Goal: Information Seeking & Learning: Understand process/instructions

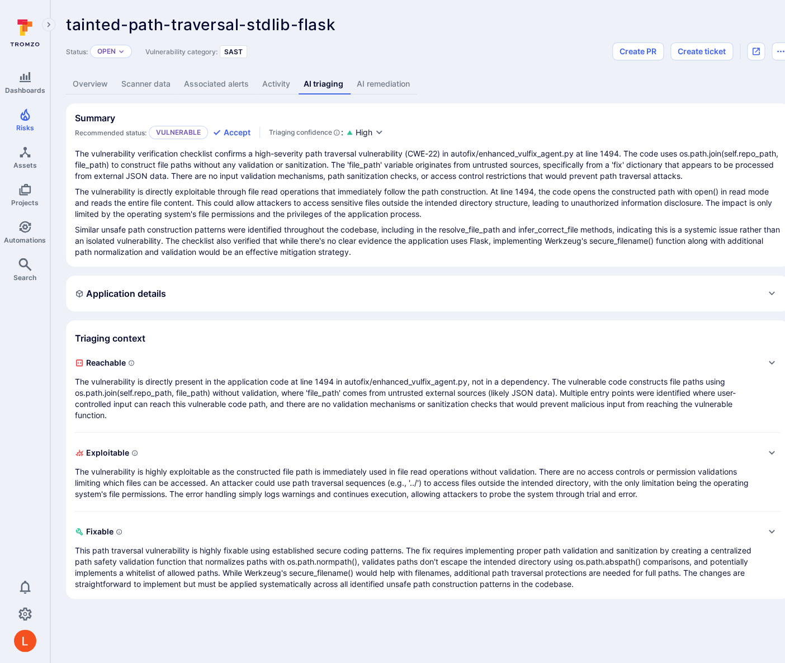
click at [394, 93] on link "AI remediation" at bounding box center [383, 84] width 67 height 21
click at [386, 86] on link "AI remediation" at bounding box center [383, 84] width 67 height 21
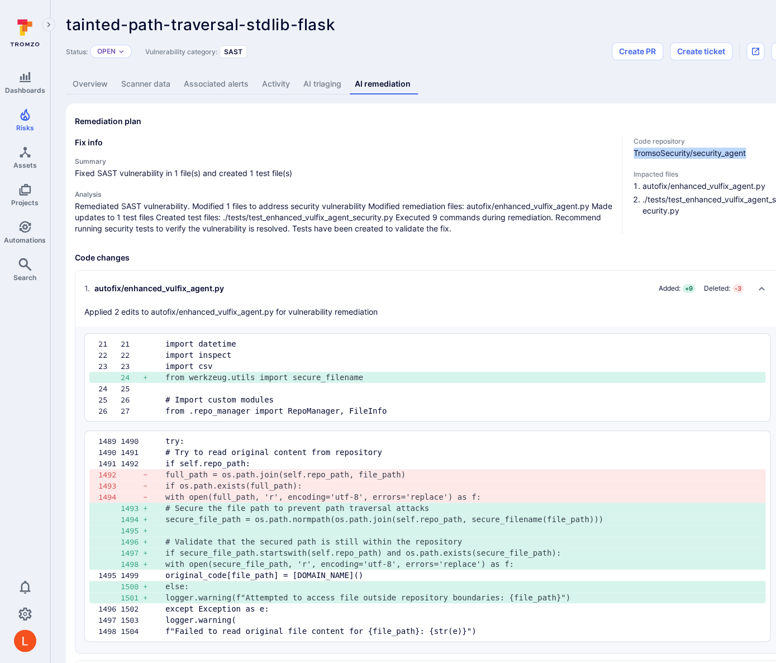
drag, startPoint x: 635, startPoint y: 154, endPoint x: 751, endPoint y: 151, distance: 115.7
click at [751, 151] on span "TromsoSecurity/security_agent" at bounding box center [707, 153] width 146 height 11
copy span "TromsoSecurity/security_agent"
click at [209, 381] on pre "from werkzeug.utils import secure_filename" at bounding box center [460, 377] width 591 height 11
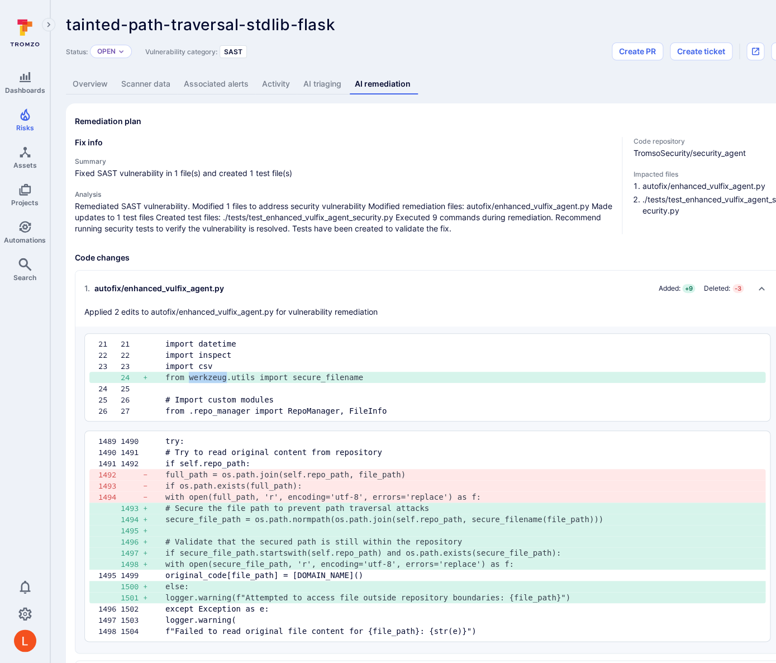
copy pre "werkzeug"
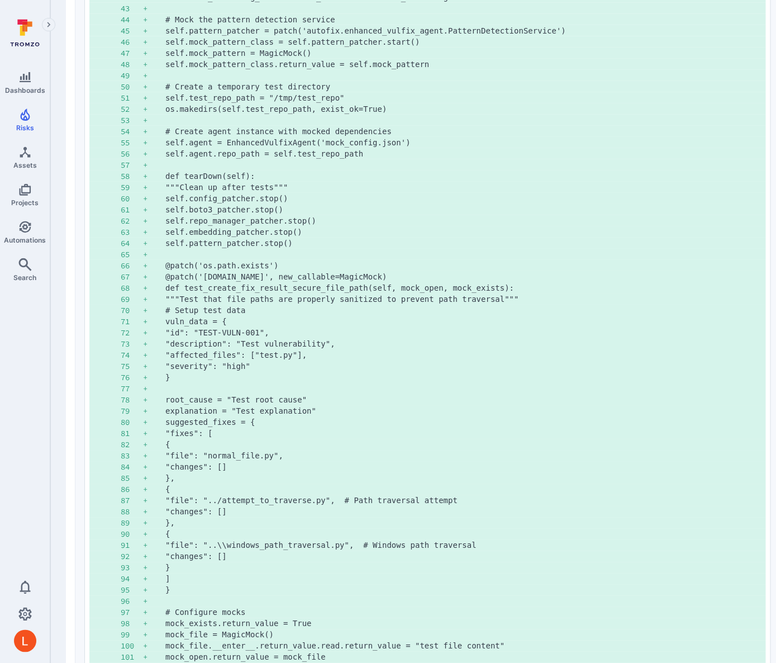
scroll to position [1208, 0]
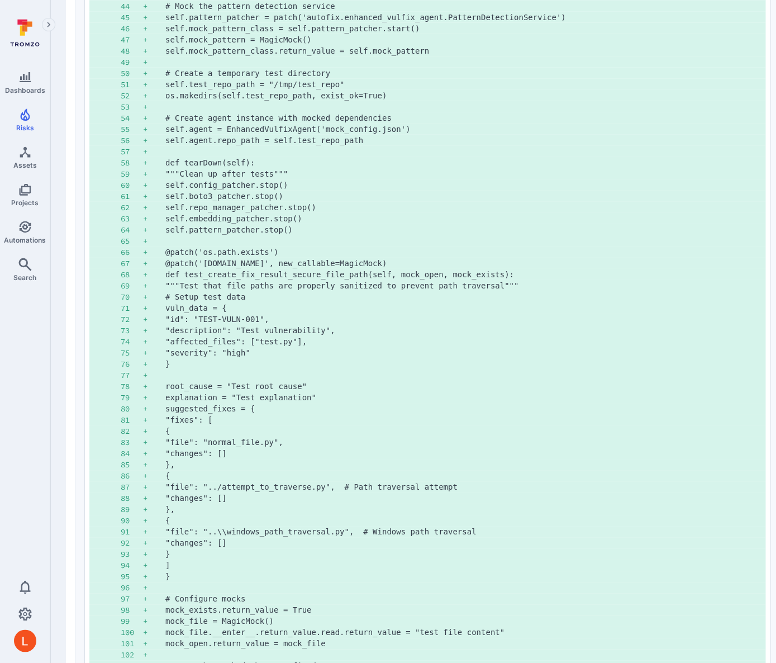
click at [401, 431] on pre "{" at bounding box center [460, 430] width 591 height 11
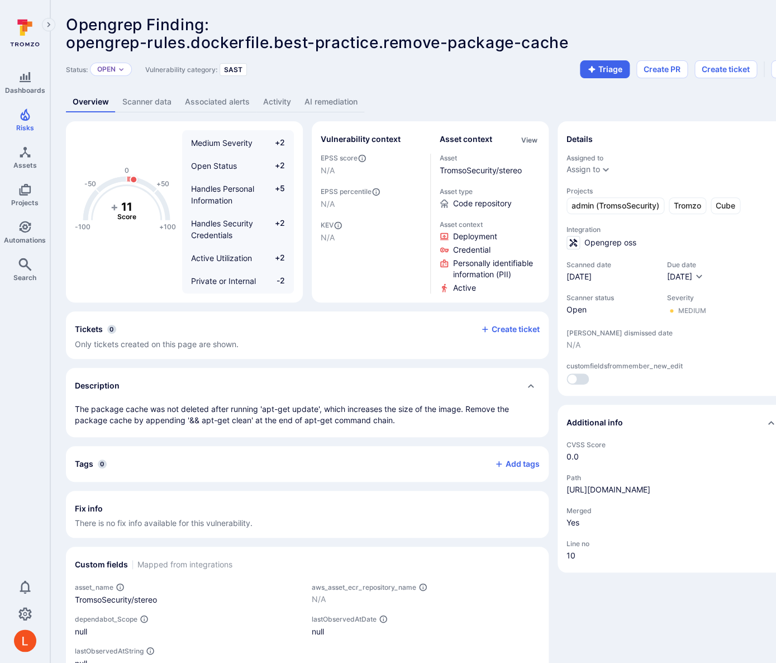
click at [335, 96] on link "AI remediation" at bounding box center [331, 102] width 67 height 21
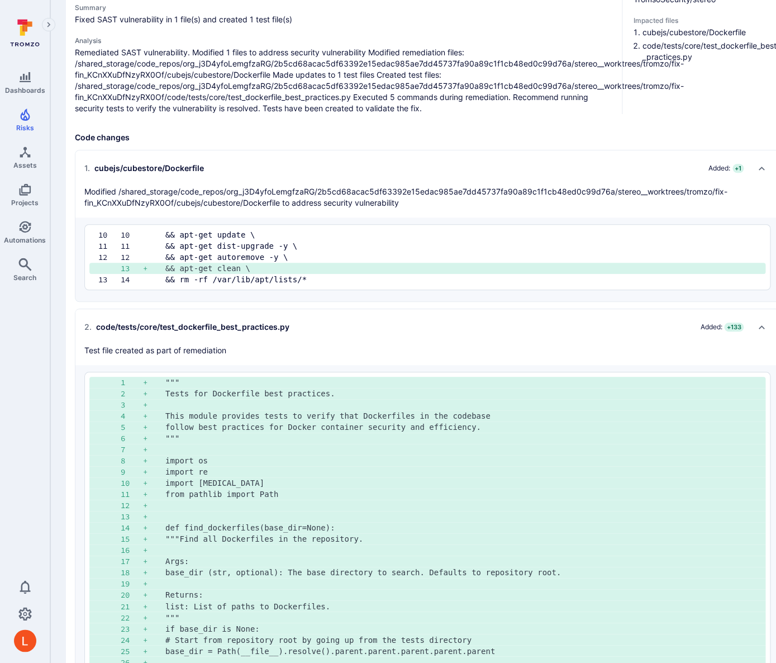
scroll to position [185, 0]
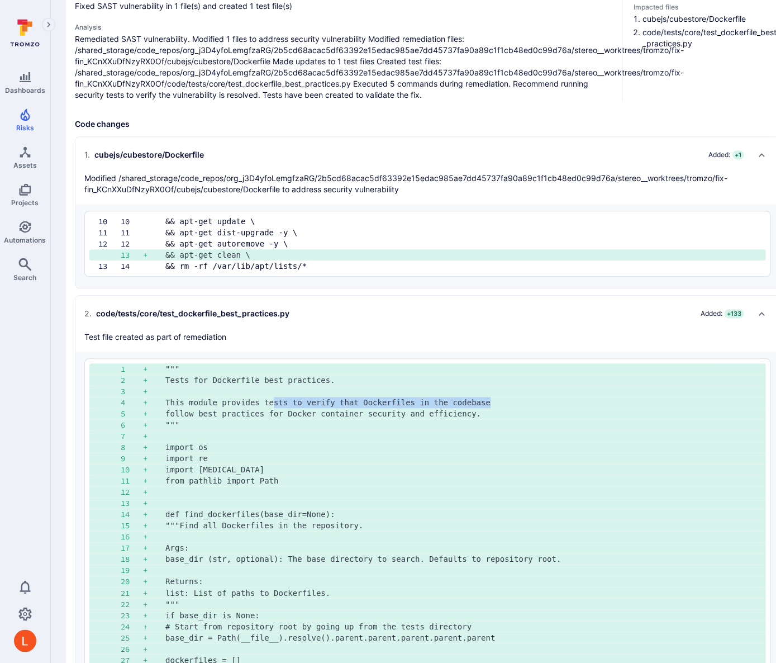
drag, startPoint x: 276, startPoint y: 404, endPoint x: 504, endPoint y: 401, distance: 227.5
click at [504, 401] on pre "This module provides tests to verify that Dockerfiles in the codebase" at bounding box center [460, 402] width 591 height 11
click at [428, 408] on pre "follow best practices for Docker container security and efficiency." at bounding box center [460, 413] width 591 height 11
drag, startPoint x: 215, startPoint y: 409, endPoint x: 516, endPoint y: 411, distance: 301.3
click at [516, 411] on pre "follow best practices for Docker container security and efficiency." at bounding box center [460, 413] width 591 height 11
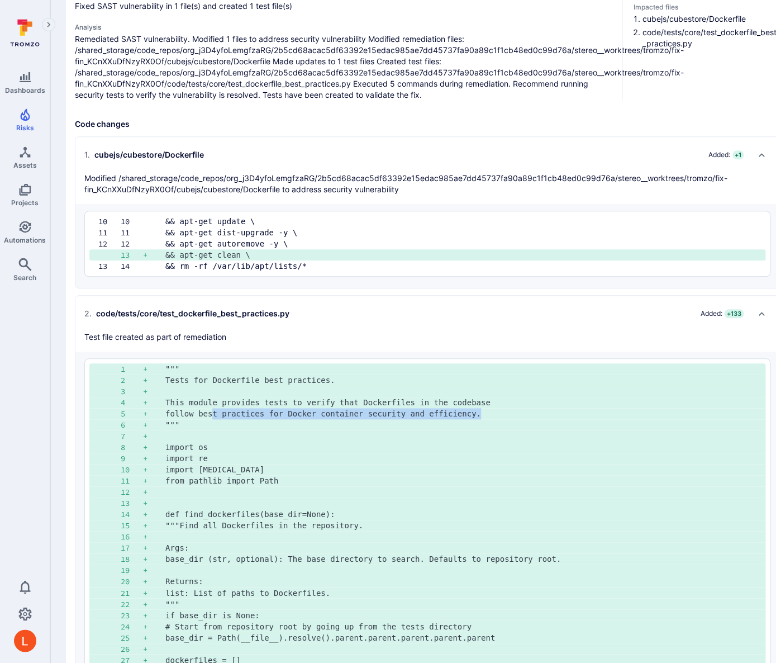
click at [431, 412] on pre "follow best practices for Docker container security and efficiency." at bounding box center [460, 413] width 591 height 11
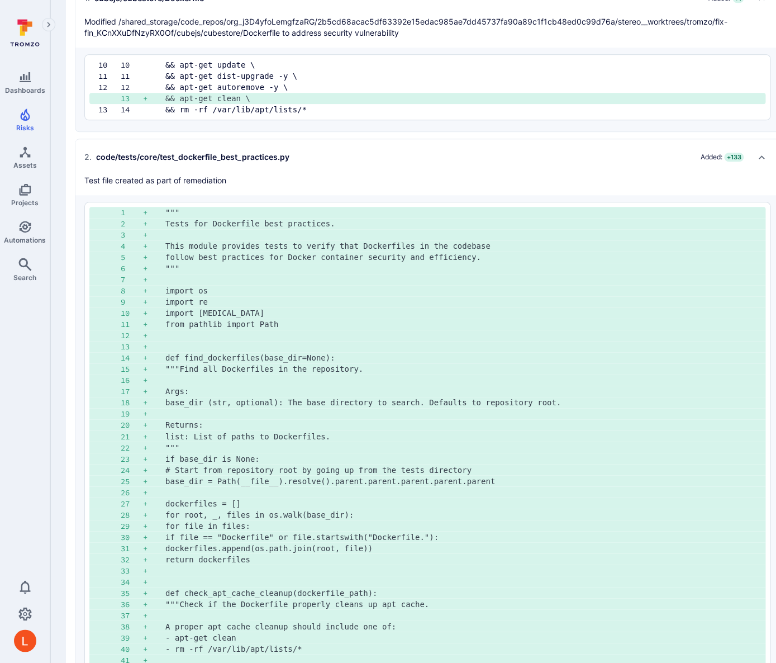
scroll to position [0, 0]
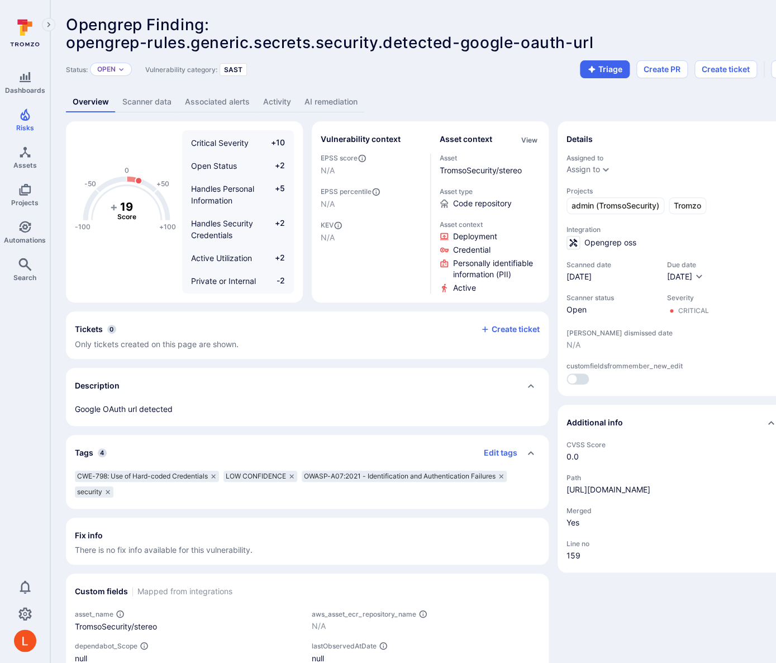
click at [340, 101] on link "AI remediation" at bounding box center [331, 102] width 67 height 21
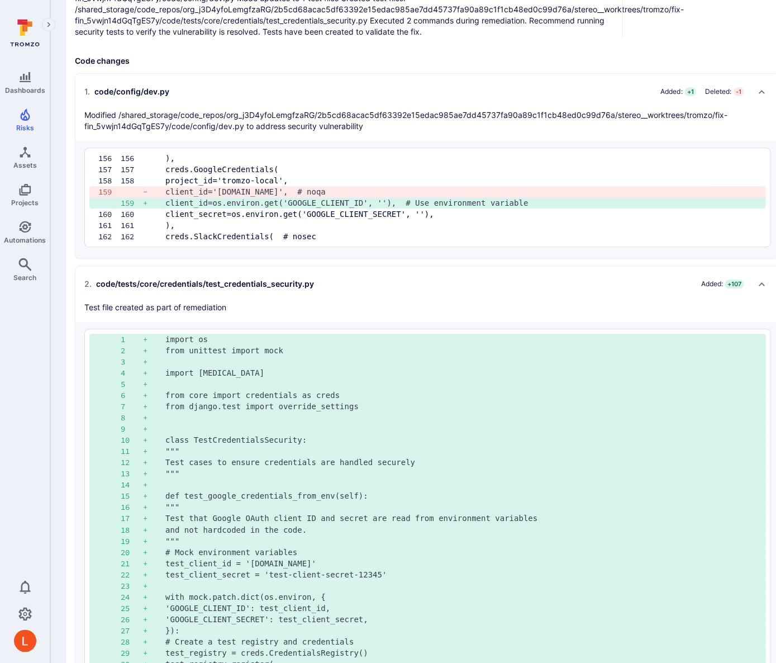
scroll to position [194, 0]
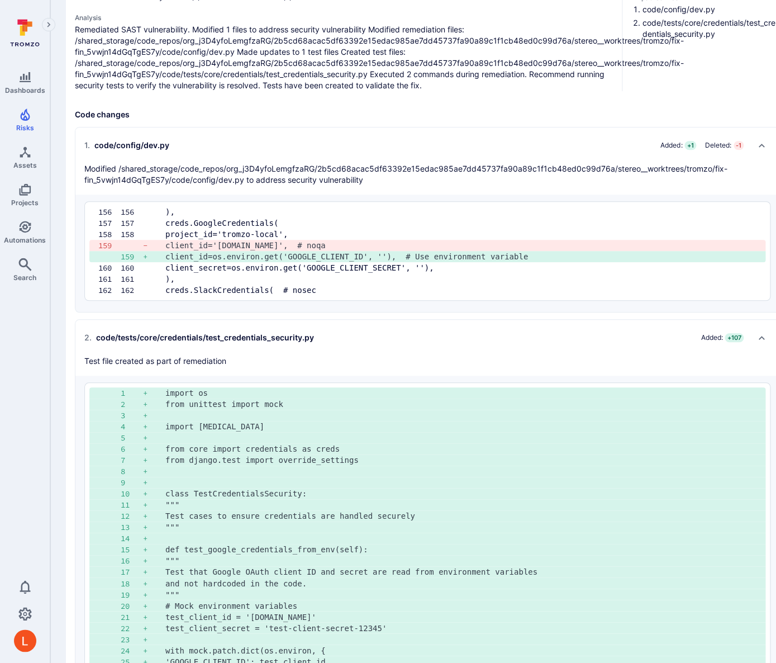
drag, startPoint x: 157, startPoint y: 396, endPoint x: 237, endPoint y: 516, distance: 144.3
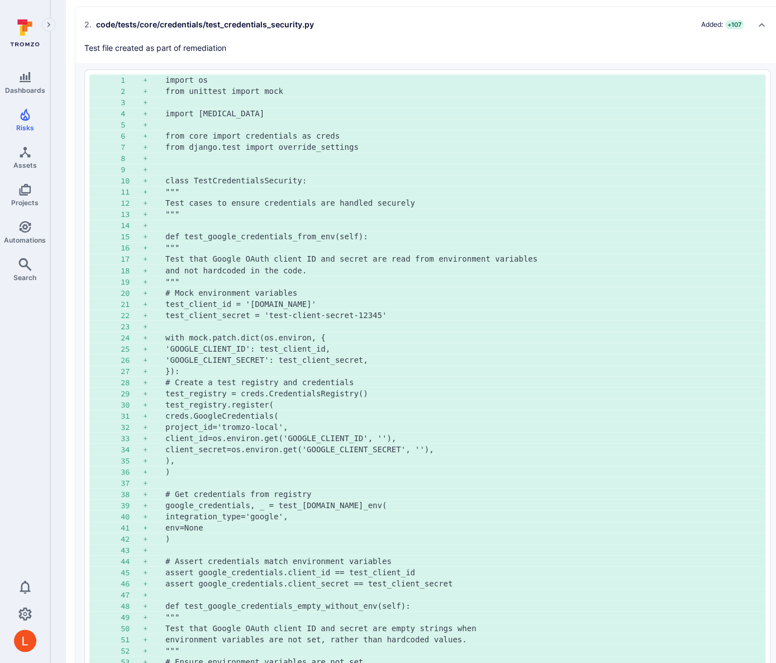
scroll to position [1156, 0]
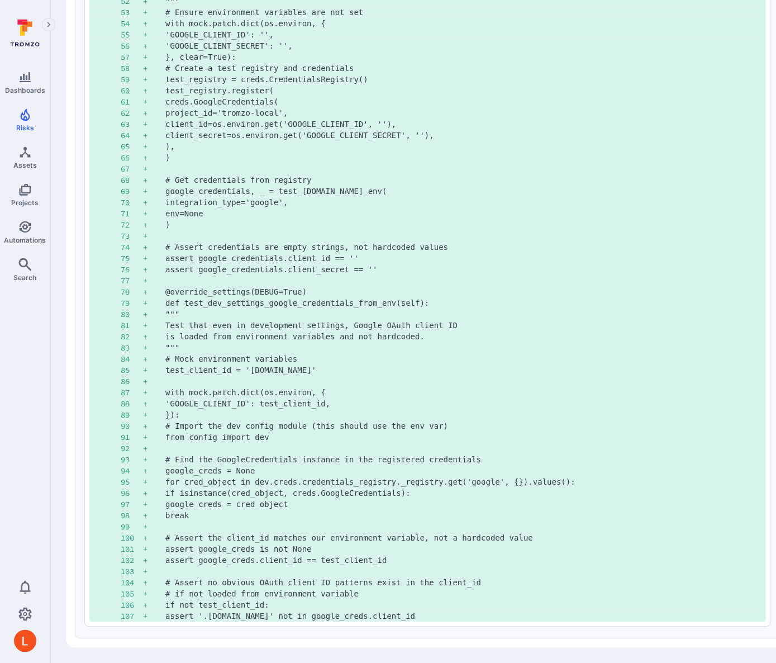
drag, startPoint x: 166, startPoint y: 393, endPoint x: 587, endPoint y: 614, distance: 475.2
click at [587, 614] on div "1 + import os 2 + from unittest import mock 3 + 4 + import pytest 5 + 6 + from …" at bounding box center [427, 23] width 686 height 1206
copy pre "assert '.apps.googleusercontent.com' not in google_creds.client_id"
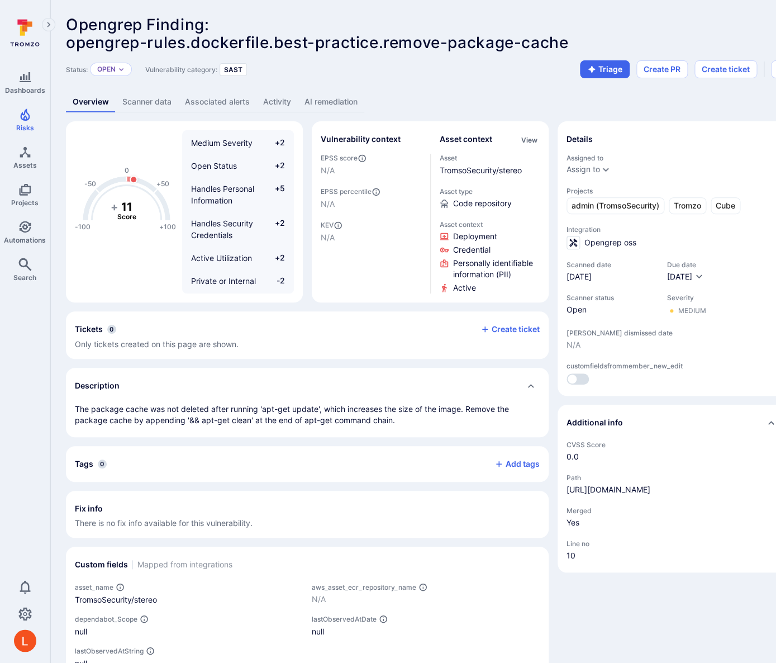
click at [348, 101] on link "AI remediation" at bounding box center [331, 102] width 67 height 21
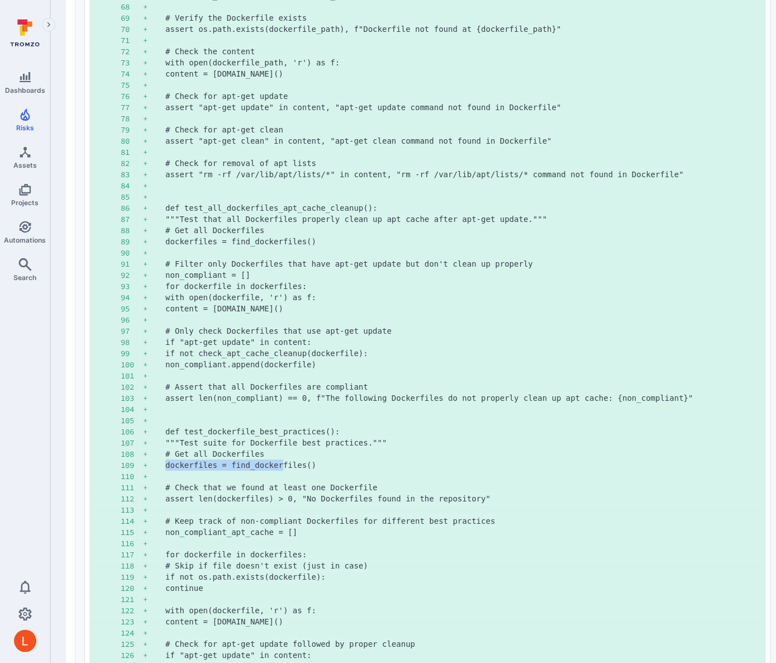
scroll to position [1413, 0]
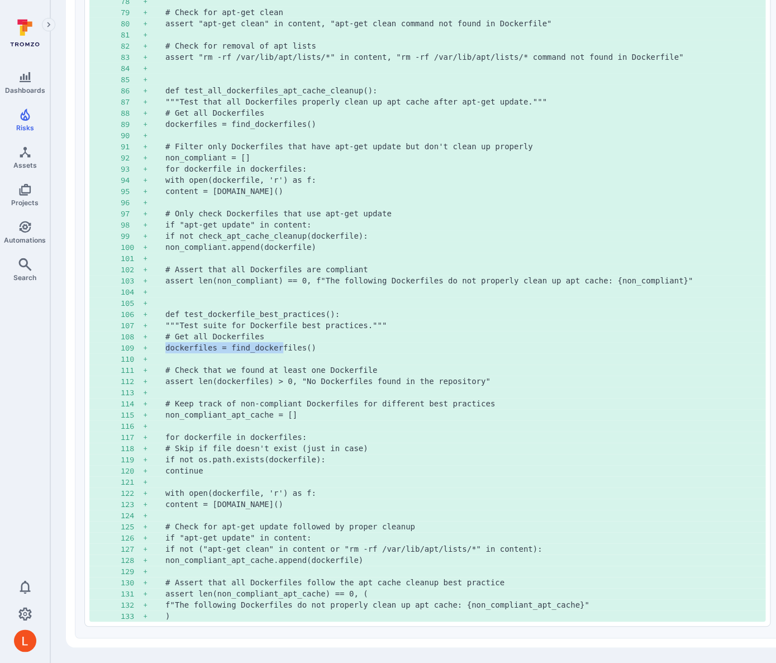
drag, startPoint x: 167, startPoint y: 205, endPoint x: 557, endPoint y: 618, distance: 568.2
copy pre ")"
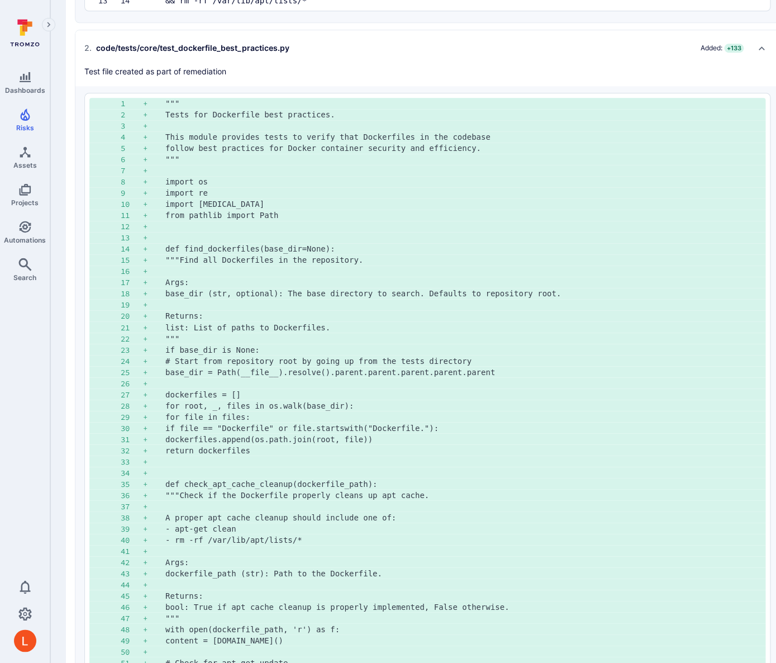
scroll to position [417, 0]
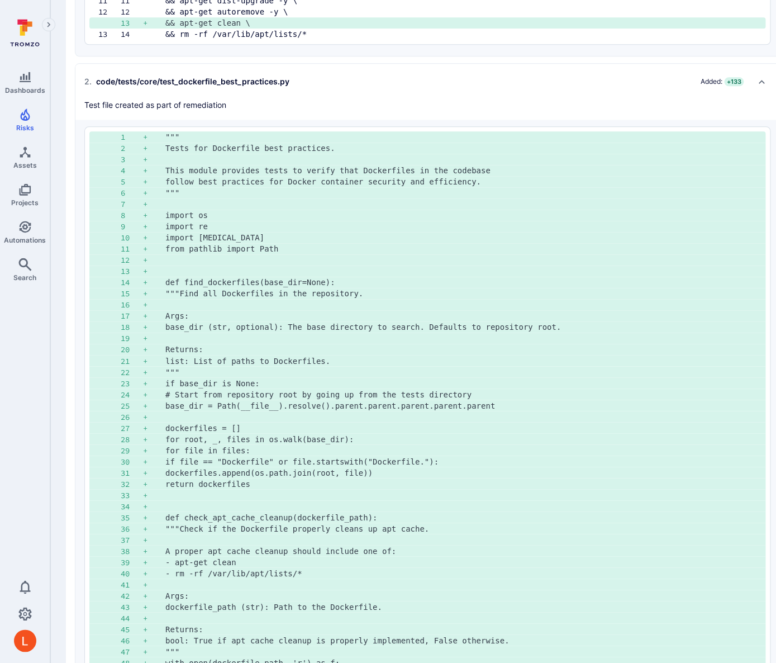
click at [554, 410] on pre "base_dir = Path(__file__).resolve().parent.parent.parent.parent.parent" at bounding box center [460, 405] width 591 height 11
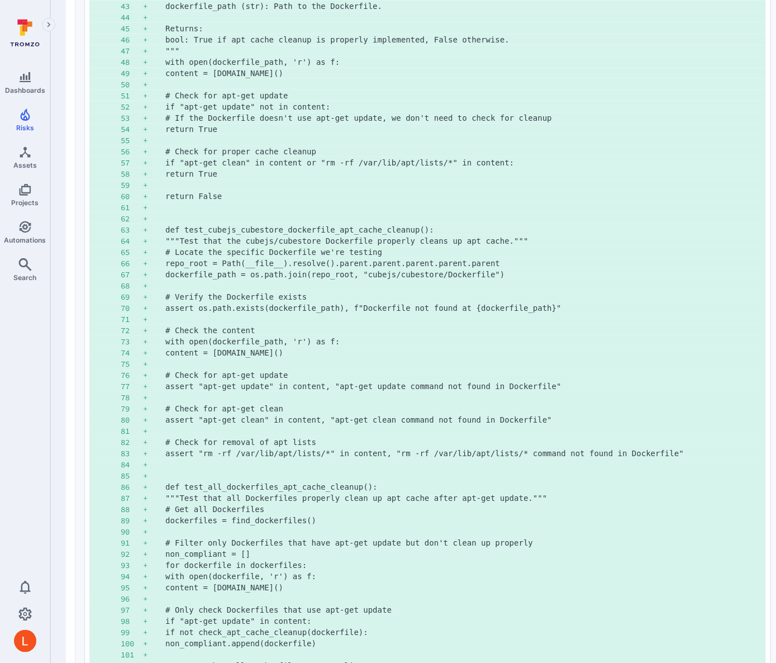
scroll to position [1016, 0]
click at [267, 230] on pre "def test_cubejs_cubestore_dockerfile_apt_cache_cleanup():" at bounding box center [460, 230] width 591 height 11
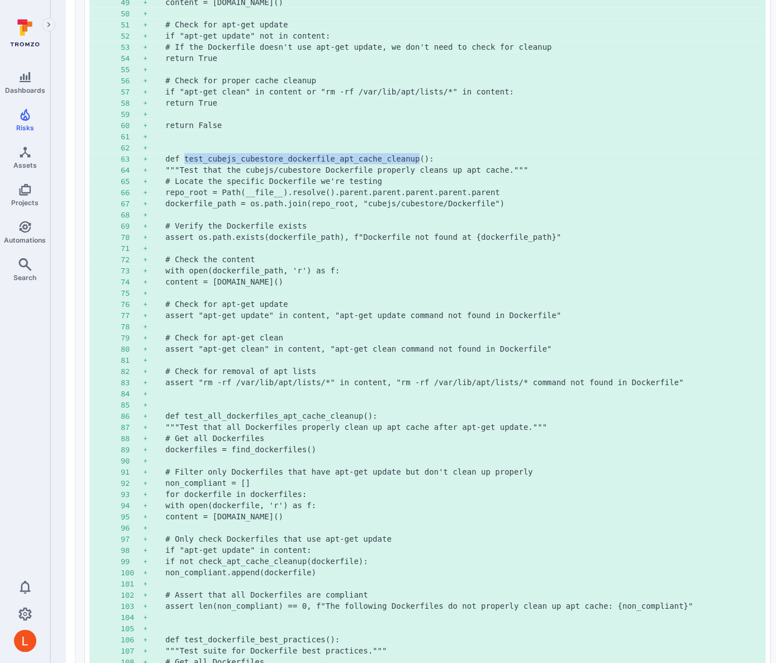
scroll to position [953, 0]
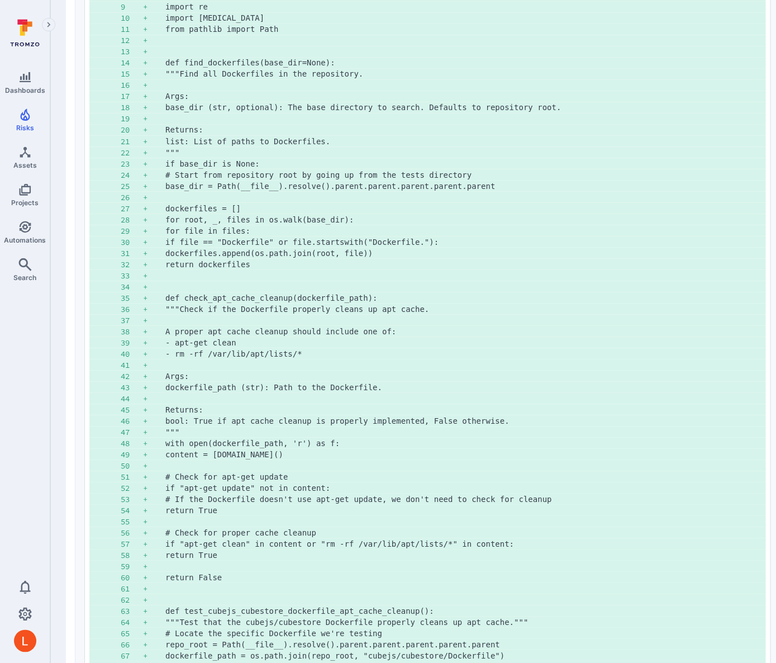
scroll to position [657, 0]
